Goal: Communication & Community: Answer question/provide support

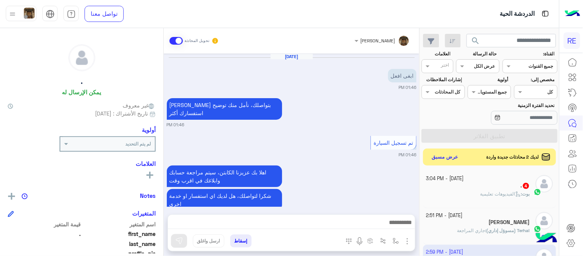
scroll to position [158, 0]
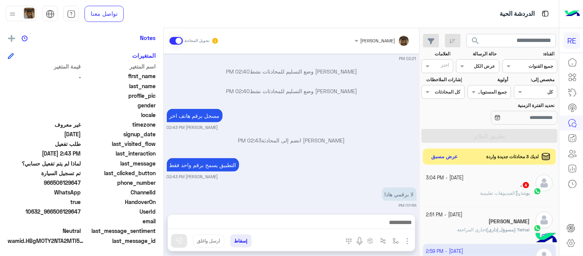
click at [434, 157] on button "عرض مسبق" at bounding box center [445, 157] width 32 height 10
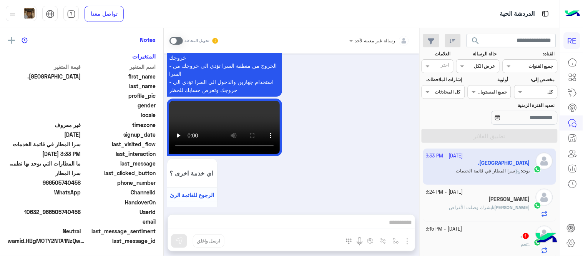
scroll to position [158, 0]
click at [466, 212] on div "[PERSON_NAME] : ابشرك وصلت الأغراض" at bounding box center [479, 210] width 104 height 13
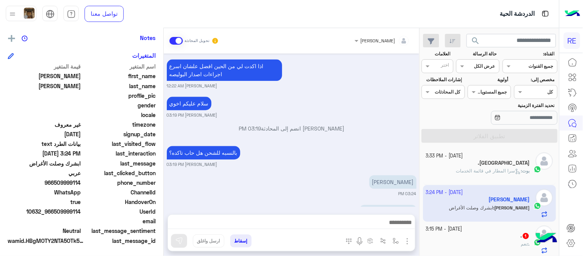
scroll to position [520, 0]
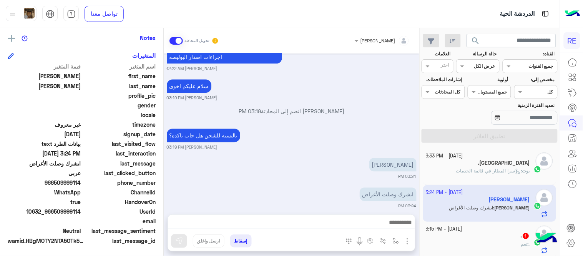
click at [474, 168] on p "بوت : سرا المطار في قائمة الخدمات" at bounding box center [494, 170] width 74 height 7
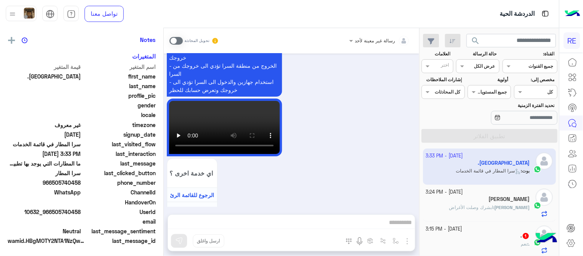
scroll to position [158, 0]
click at [177, 41] on span at bounding box center [176, 41] width 13 height 8
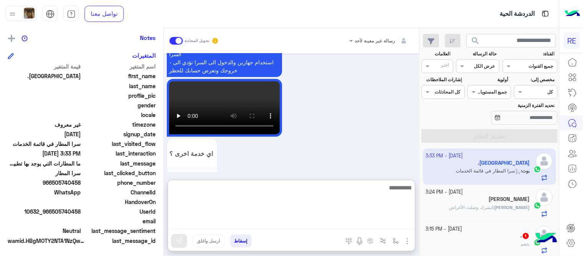
click at [273, 218] on textarea at bounding box center [291, 206] width 247 height 46
type textarea "**********"
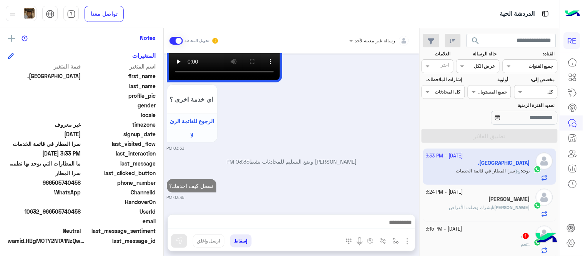
scroll to position [693, 0]
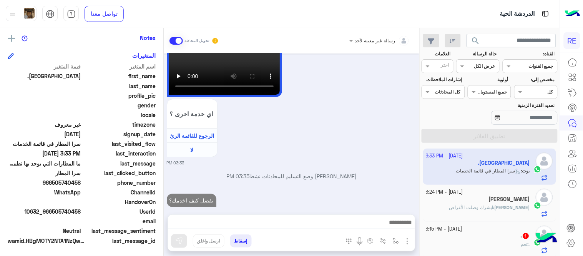
click at [347, 129] on div "[DATE] .[PERSON_NAME] طلب التحدث إلى مسؤول بشري 03:33 PM عودة الى البوت 03:33 P…" at bounding box center [292, 129] width 256 height 153
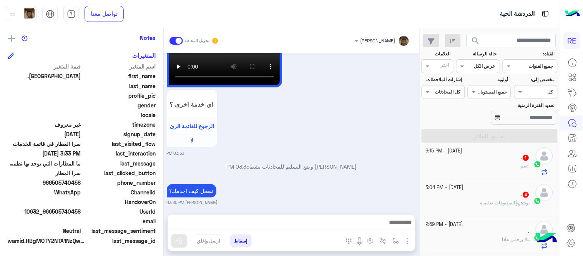
scroll to position [78, 0]
click at [463, 152] on small "[DATE] - 3:15 PM" at bounding box center [445, 150] width 37 height 7
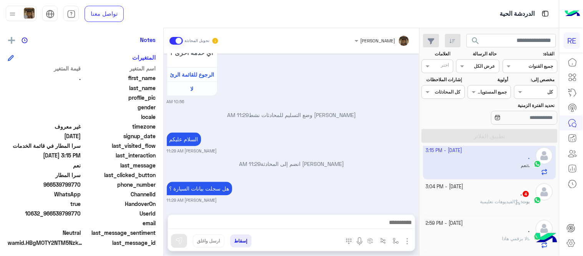
scroll to position [158, 0]
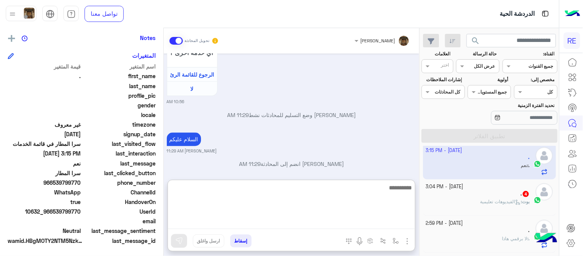
click at [313, 220] on textarea at bounding box center [291, 206] width 247 height 46
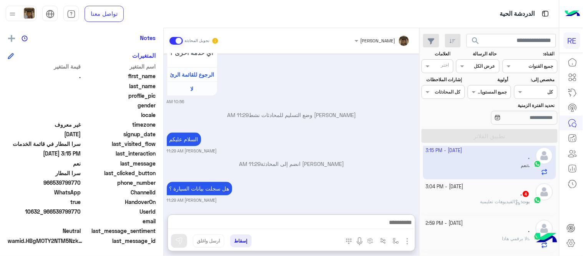
click at [283, 130] on div "السلام عليكم [PERSON_NAME] 11:29 AM" at bounding box center [292, 141] width 250 height 23
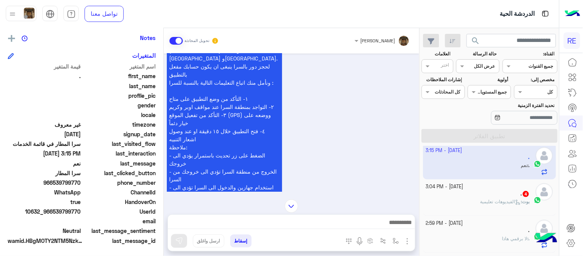
scroll to position [478, 0]
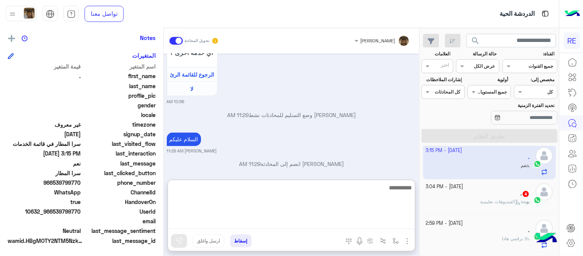
click at [221, 224] on textarea at bounding box center [291, 206] width 247 height 46
type textarea "**********"
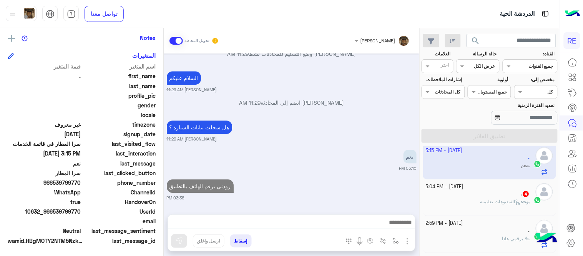
scroll to position [508, 0]
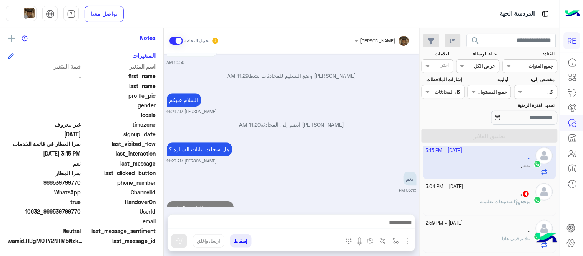
click at [311, 130] on div "[DATE] هل أنت ؟ كابتن 👨🏻‍✈️ عميل 🧳 رحال (مرشد مرخص) 🏖️ 10:56 AM كابتن � 10:56 A…" at bounding box center [292, 129] width 256 height 153
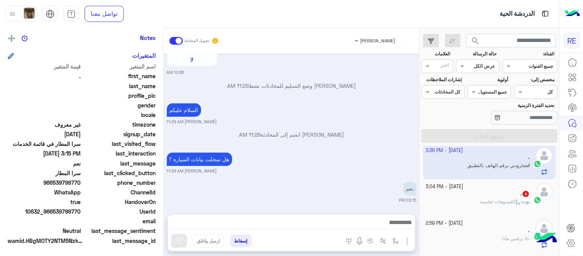
click at [481, 205] on p "بوت : الفيديوهات تعليمية" at bounding box center [506, 201] width 50 height 7
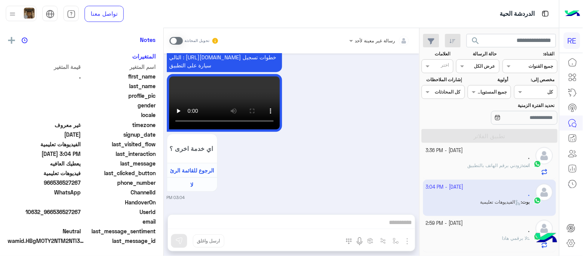
scroll to position [158, 0]
click at [175, 37] on span at bounding box center [176, 41] width 13 height 8
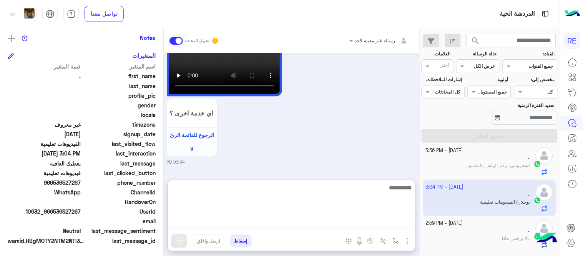
click at [269, 222] on textarea at bounding box center [291, 206] width 247 height 46
type textarea "**********"
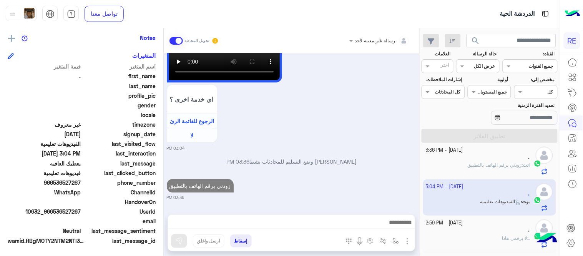
click at [310, 142] on div "[DATE] يعطيك العافيه 01:22 PM عودة الى البوت 03:03 PM اهلًا بك في تطبيق رحلة 👋 …" at bounding box center [292, 129] width 256 height 153
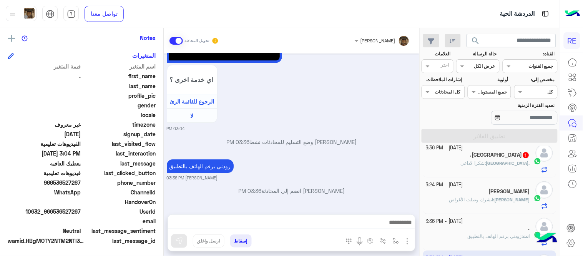
scroll to position [14, 0]
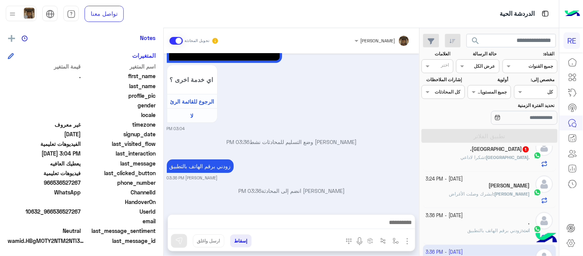
click at [452, 155] on div ".أبوعلي : شكرا لاداعي" at bounding box center [479, 160] width 104 height 13
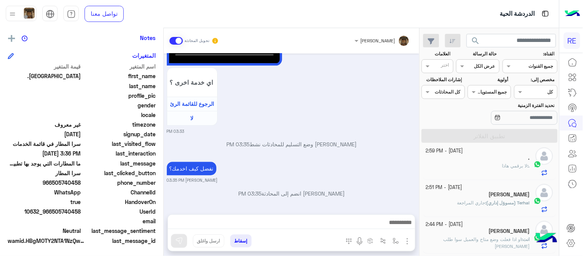
scroll to position [137, 0]
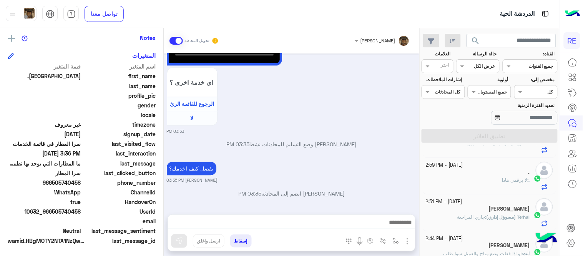
click at [470, 177] on div ". : لا برقمي هاذا" at bounding box center [479, 183] width 104 height 13
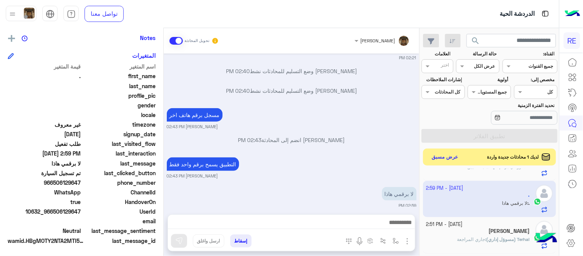
scroll to position [138, 0]
click at [515, 38] on input "text" at bounding box center [512, 41] width 90 height 14
paste input "*********"
click at [467, 34] on button "search" at bounding box center [476, 42] width 19 height 17
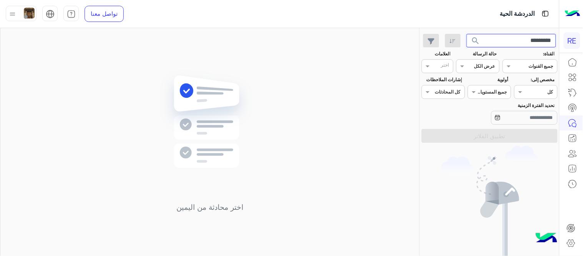
click at [520, 39] on input "*********" at bounding box center [512, 41] width 90 height 14
paste input "text"
type input "*********"
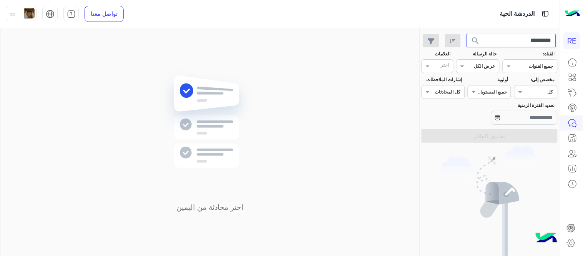
click at [467, 34] on button "search" at bounding box center [476, 42] width 19 height 17
click at [520, 39] on input "*********" at bounding box center [512, 41] width 90 height 14
click at [467, 34] on button "search" at bounding box center [476, 42] width 19 height 17
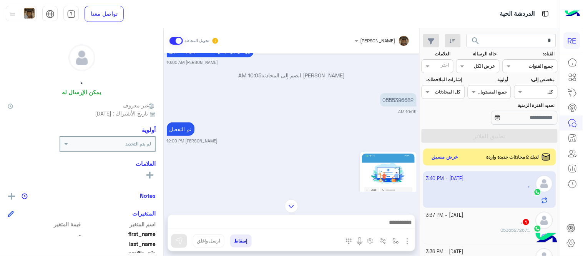
scroll to position [132, 0]
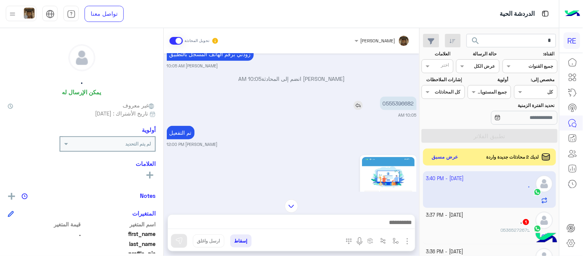
click at [404, 102] on p "0555396682" at bounding box center [398, 103] width 37 height 13
copy p "0555396682"
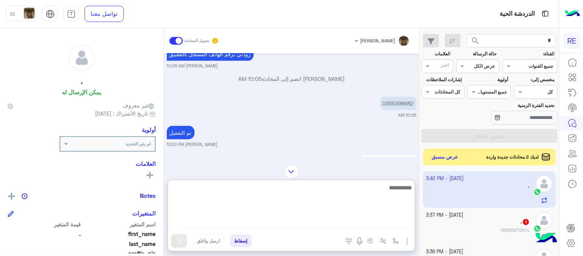
click at [320, 220] on textarea at bounding box center [291, 206] width 247 height 46
type textarea "********"
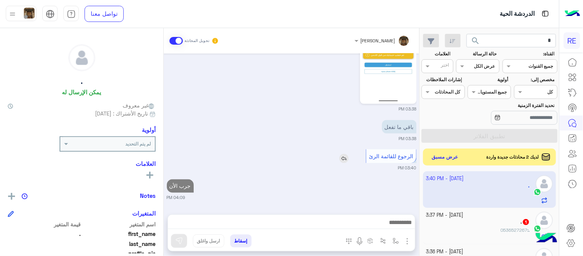
scroll to position [280, 0]
click at [370, 127] on div "[DATE] اهلا بك عزيزنا الكابتن، سيتم مراجعة حسابك وابلاغك في اقرب وقت شكرا لتواص…" at bounding box center [292, 129] width 256 height 153
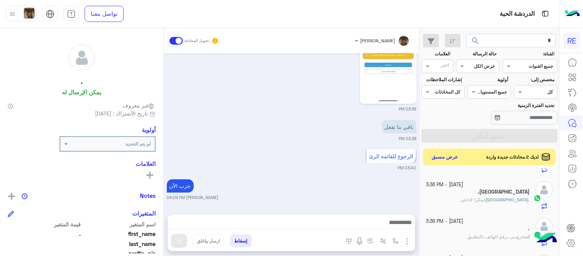
scroll to position [0, 0]
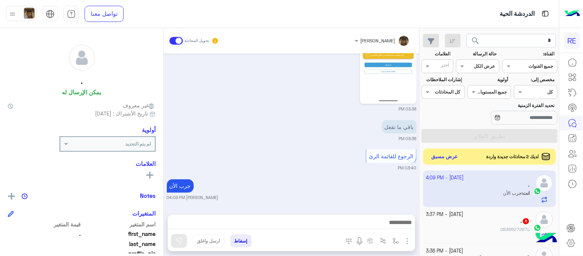
click at [448, 159] on button "عرض مسبق" at bounding box center [445, 157] width 32 height 10
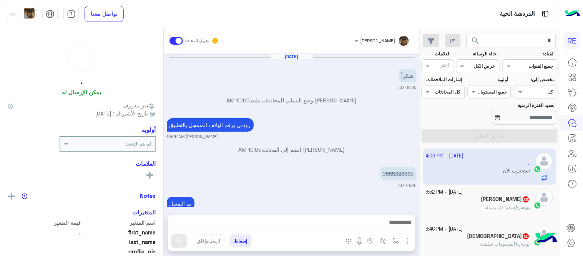
scroll to position [219, 0]
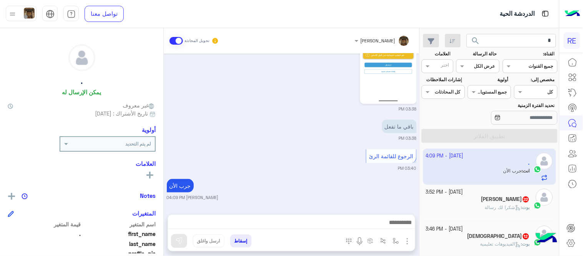
click at [465, 203] on div "[PERSON_NAME] 22" at bounding box center [479, 200] width 104 height 8
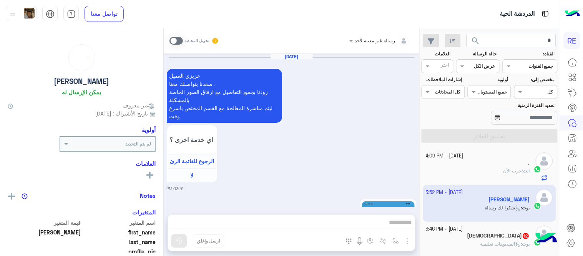
scroll to position [449, 0]
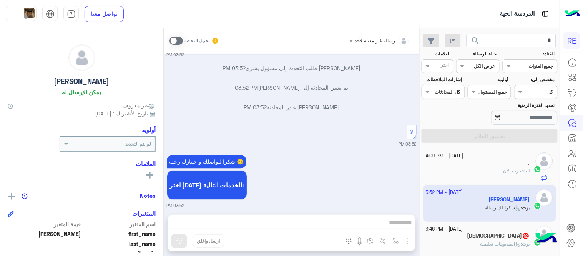
click at [181, 42] on span at bounding box center [176, 41] width 13 height 8
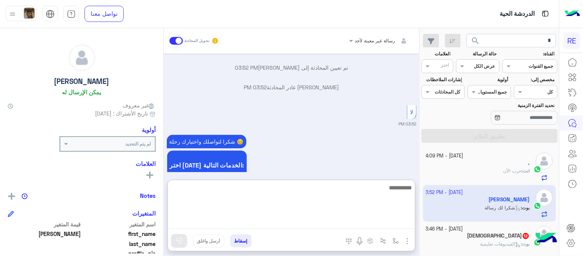
click at [332, 225] on textarea at bounding box center [291, 206] width 247 height 46
type textarea "**********"
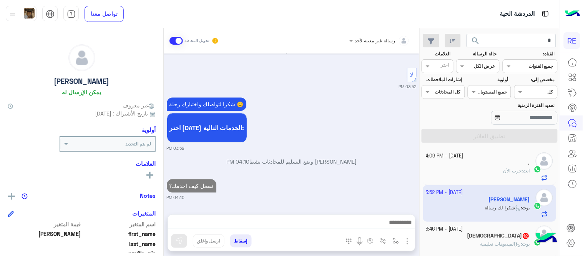
click at [343, 145] on div "[DATE] عزيزي العميل [PERSON_NAME] بتواصلك معنا ، زودنا بجميع التفاصيل مع ارفاق …" at bounding box center [292, 129] width 256 height 153
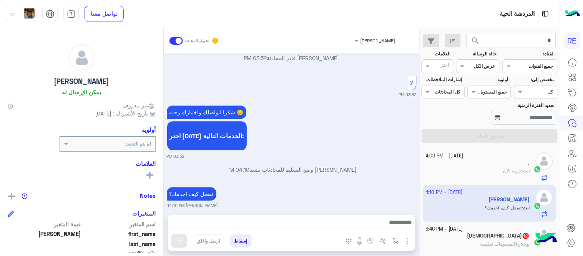
scroll to position [518, 0]
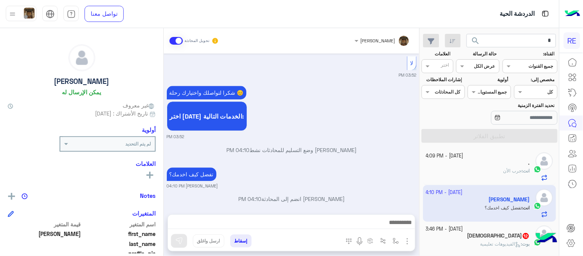
click at [464, 240] on div "[DEMOGRAPHIC_DATA] 12" at bounding box center [479, 236] width 104 height 8
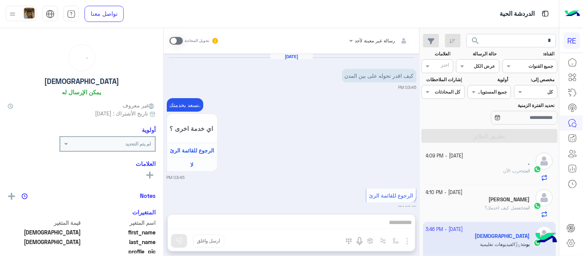
scroll to position [464, 0]
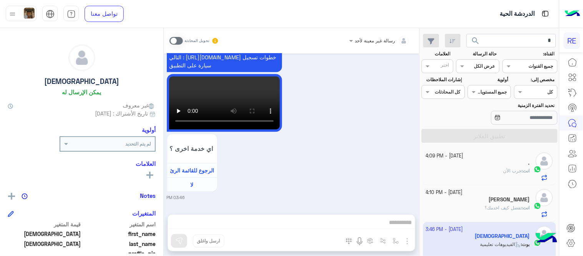
click at [173, 40] on span at bounding box center [176, 41] width 13 height 8
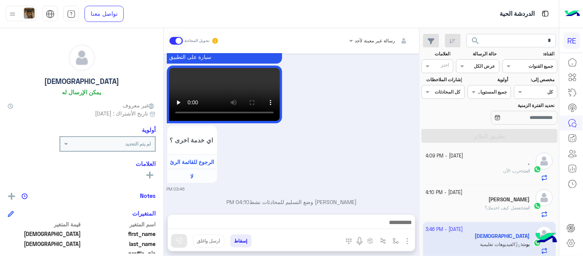
scroll to position [484, 0]
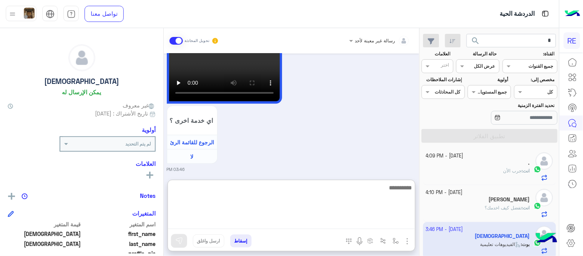
click at [281, 225] on textarea at bounding box center [291, 206] width 247 height 46
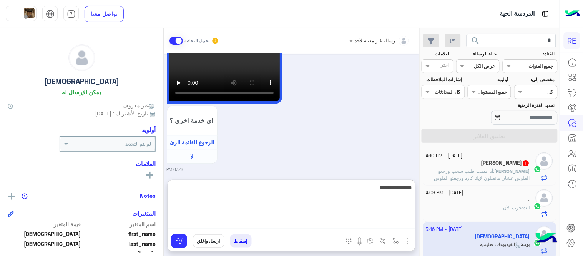
type textarea "**********"
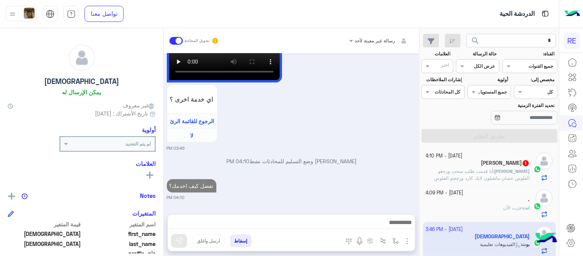
click at [340, 82] on div "🎦الفيديوهات التعليمية فيديو تمهيدي : [URL][DOMAIN_NAME] خدمة استقبال الحجوزات ا…" at bounding box center [292, 63] width 250 height 176
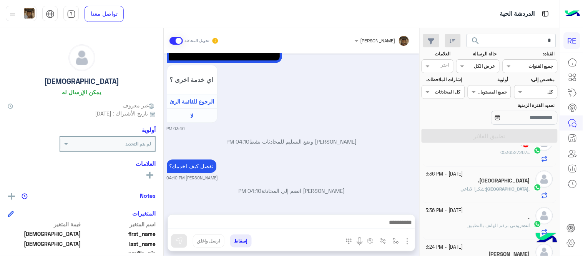
scroll to position [103, 0]
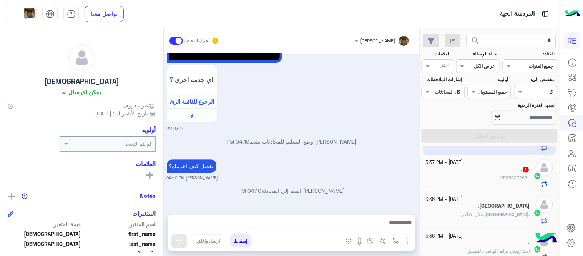
click at [463, 175] on div ". : 0536527267" at bounding box center [479, 180] width 104 height 13
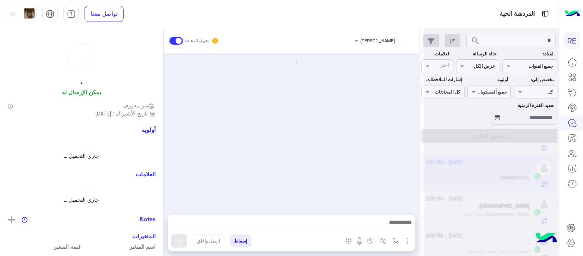
scroll to position [374, 0]
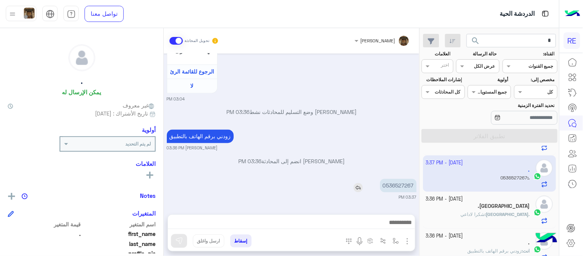
click at [415, 187] on p "0536527267" at bounding box center [398, 185] width 37 height 13
copy app-msgs-text
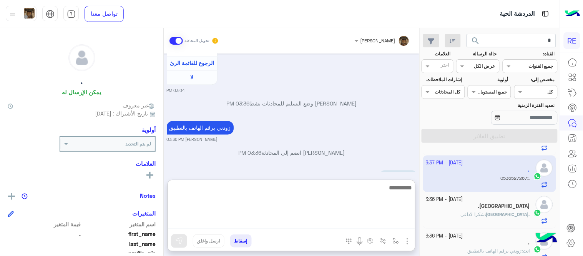
click at [288, 217] on textarea at bounding box center [291, 206] width 247 height 46
type textarea "**********"
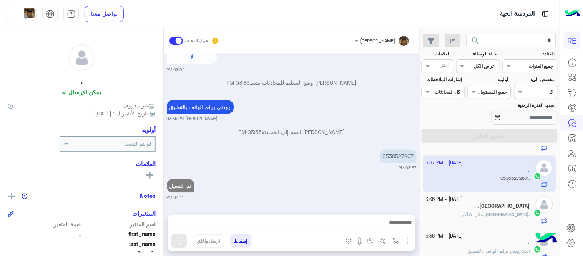
scroll to position [403, 0]
click at [271, 133] on div "[DATE] عربي 03:04 PM هل أنت ؟ كابتن 👨🏻‍✈️ عميل 🧳 رحال (مرشد مرخص) 🏖️ 03:04 PM ك…" at bounding box center [292, 129] width 256 height 153
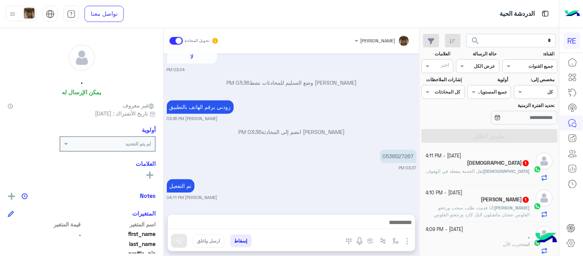
click at [378, 196] on small "[PERSON_NAME] 04:11 PM" at bounding box center [292, 198] width 250 height 6
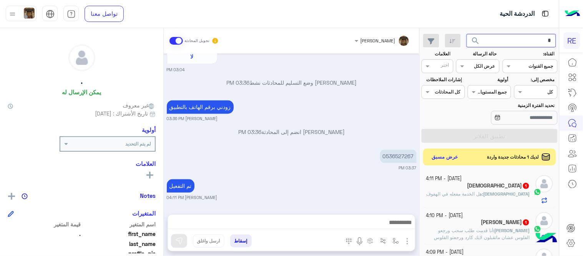
click at [513, 42] on input "text" at bounding box center [512, 41] width 90 height 14
paste input "*********"
type input "*********"
click at [467, 34] on button "search" at bounding box center [476, 42] width 19 height 17
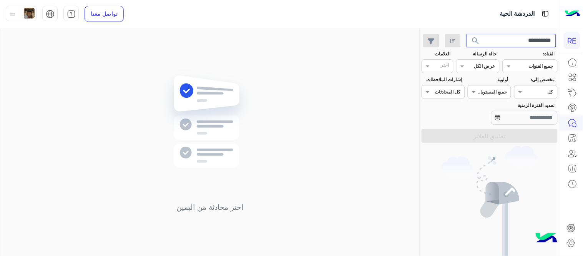
click at [495, 43] on input "*********" at bounding box center [512, 41] width 90 height 14
click at [467, 34] on button "search" at bounding box center [476, 42] width 19 height 17
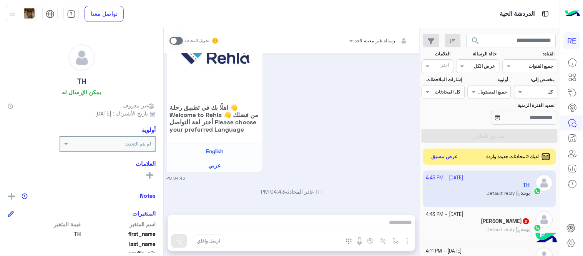
click at [450, 155] on button "عرض مسبق" at bounding box center [445, 157] width 32 height 10
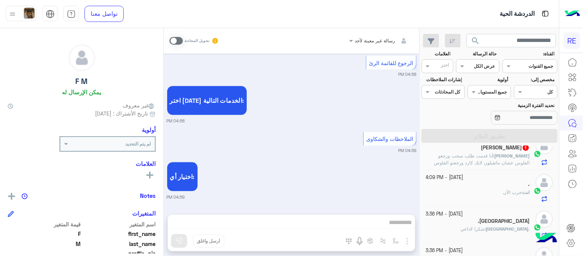
scroll to position [437, 0]
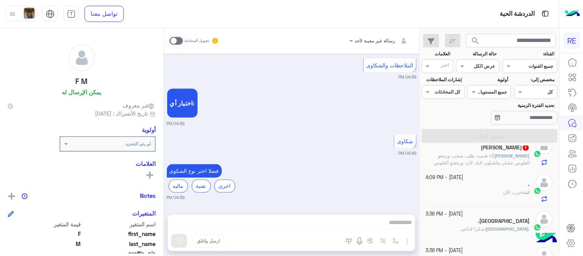
click at [448, 162] on span "أنا قدمت طلب سحب ورجعو الفلوس عشان ماتقبلون لايك كارد ورجعتو الفلوس وسحبتهم مره…" at bounding box center [478, 166] width 103 height 27
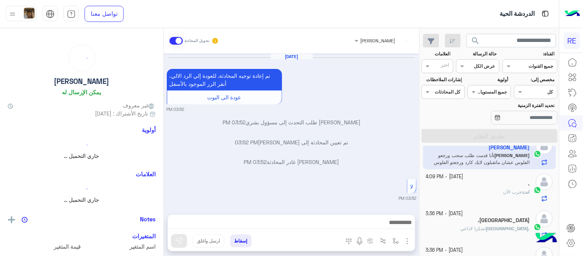
scroll to position [185, 0]
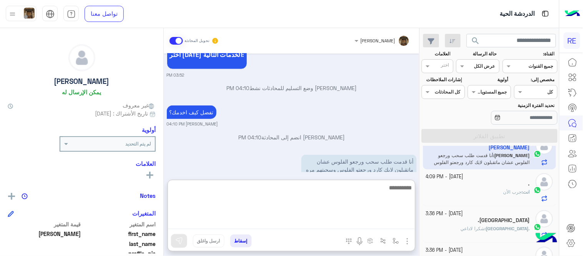
click at [319, 220] on textarea at bounding box center [291, 206] width 247 height 46
type textarea "**********"
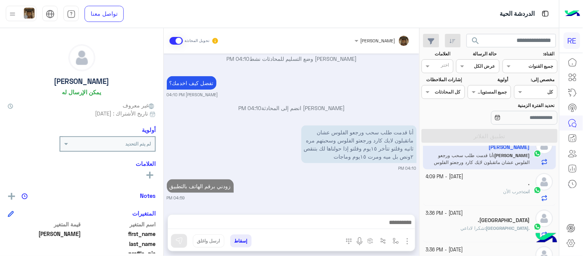
scroll to position [214, 0]
drag, startPoint x: 395, startPoint y: 142, endPoint x: 422, endPoint y: 191, distance: 55.6
click at [422, 191] on mat-drawer-container "search القناة: القناه جميع القنوات حالة الرسالة القناه عرض الكل العلامات اختر م…" at bounding box center [280, 143] width 560 height 231
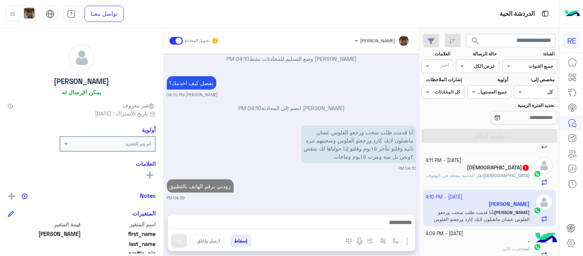
scroll to position [171, 0]
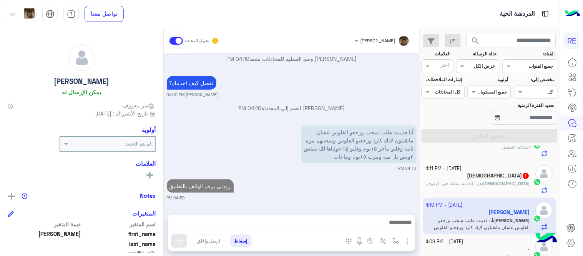
click at [468, 180] on div "[DEMOGRAPHIC_DATA] 1" at bounding box center [479, 176] width 104 height 8
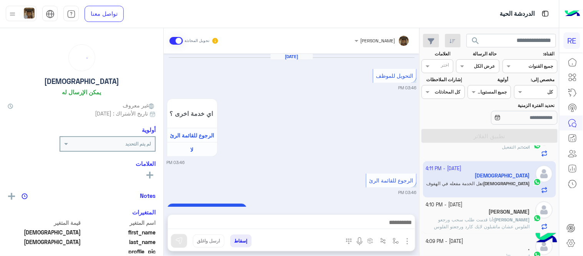
scroll to position [360, 0]
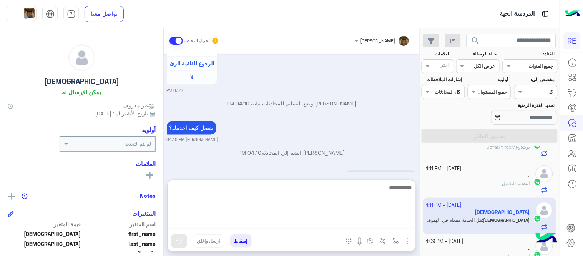
click at [304, 219] on textarea at bounding box center [291, 206] width 247 height 46
type textarea "**********"
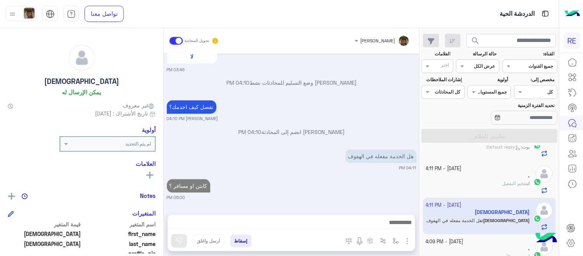
click at [374, 148] on div "[DATE] التحويل للموظف 03:46 PM اي خدمة اخرى ؟ الرجوع للقائمة الرئ لا 03:46 PM ا…" at bounding box center [292, 129] width 256 height 153
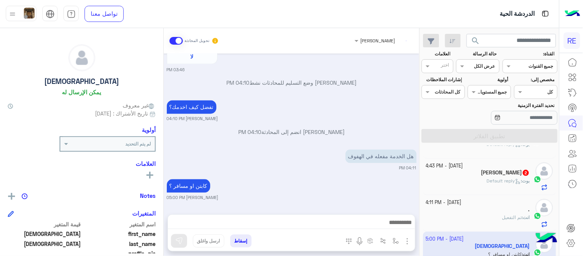
scroll to position [134, 0]
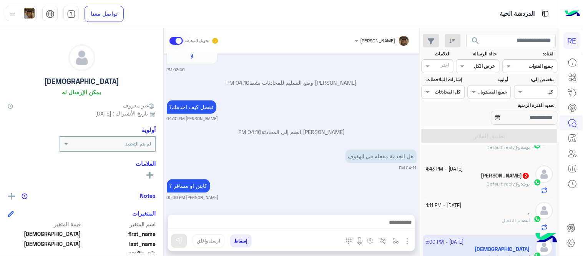
click at [465, 180] on div "Sami 2" at bounding box center [479, 176] width 104 height 8
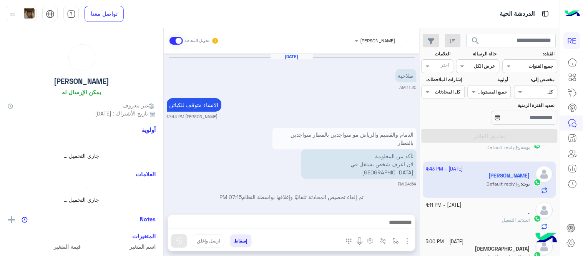
scroll to position [198, 0]
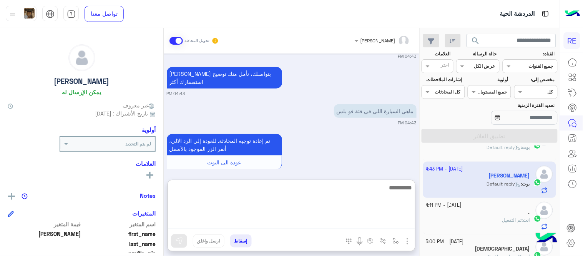
click at [293, 219] on textarea at bounding box center [291, 206] width 247 height 46
type textarea "**********"
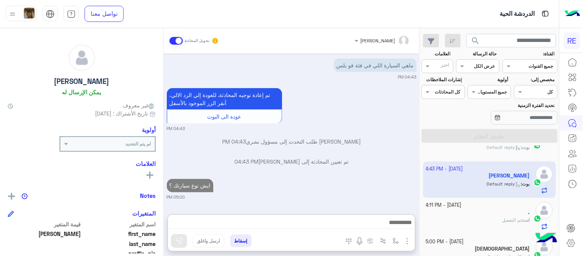
click at [352, 148] on div "[DATE] صلاحية 11:25 AM الانشاء متوقف للكباتن [PERSON_NAME] 12:44 PM الدمام والق…" at bounding box center [292, 129] width 256 height 153
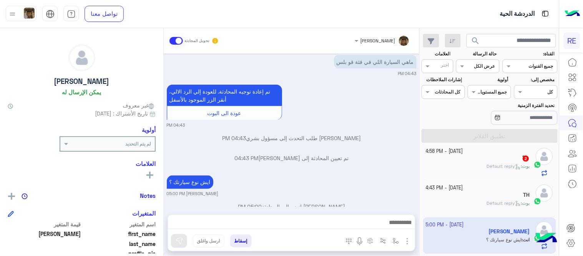
scroll to position [83, 0]
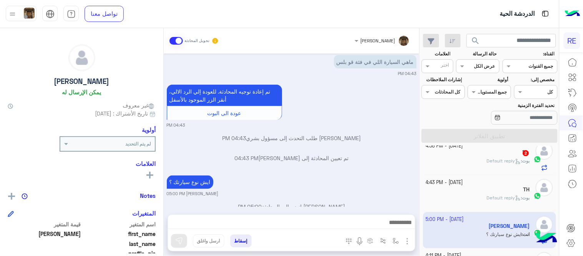
click at [476, 193] on div "TH" at bounding box center [479, 190] width 104 height 8
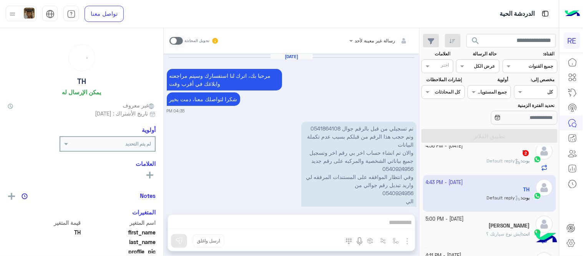
scroll to position [454, 0]
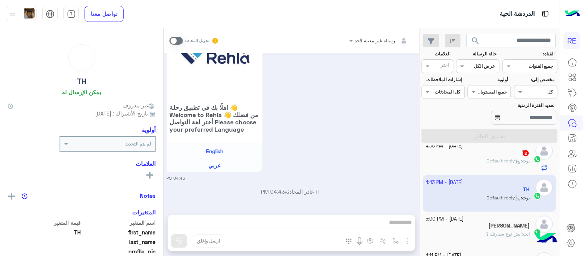
click at [173, 41] on span at bounding box center [176, 41] width 13 height 8
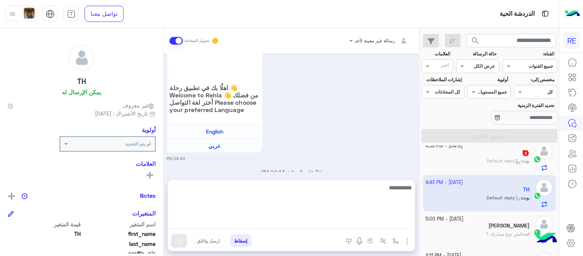
click at [320, 224] on textarea at bounding box center [291, 206] width 247 height 46
type textarea "**********"
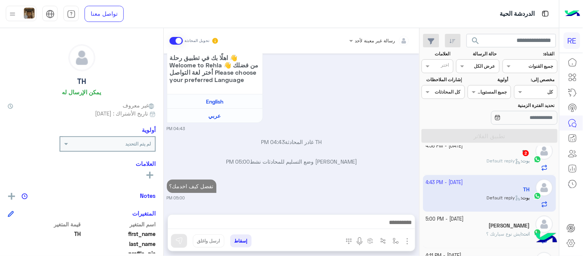
scroll to position [503, 0]
click at [350, 164] on div "[DATE] مرحبا بك، اترك لنا استفسارك وسيتم مراجعته وابلاغك في أقرب وقت شكرا لتواص…" at bounding box center [292, 129] width 256 height 153
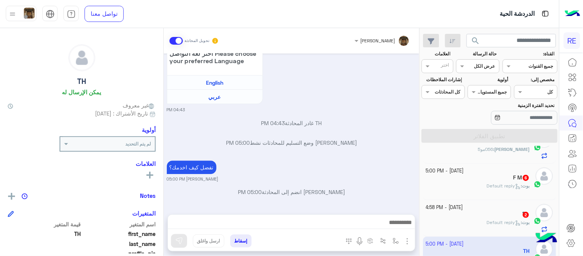
scroll to position [0, 0]
